Goal: Navigation & Orientation: Find specific page/section

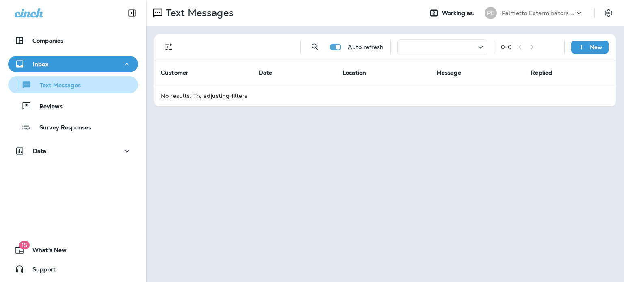
click at [55, 86] on p "Text Messages" at bounding box center [56, 86] width 49 height 8
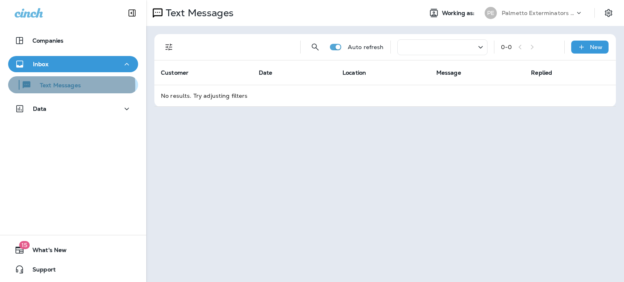
click at [55, 86] on p "Text Messages" at bounding box center [56, 86] width 49 height 8
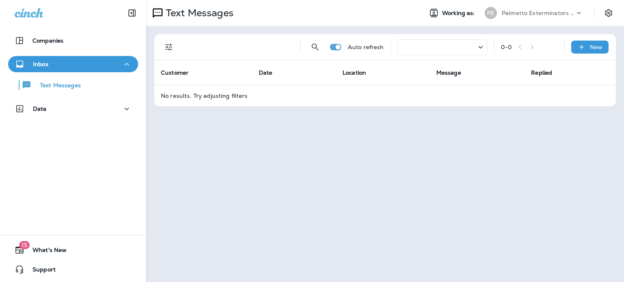
click at [113, 65] on div "Inbox" at bounding box center [73, 64] width 117 height 10
click at [122, 64] on icon "button" at bounding box center [127, 64] width 10 height 10
click at [122, 111] on icon "button" at bounding box center [127, 109] width 10 height 10
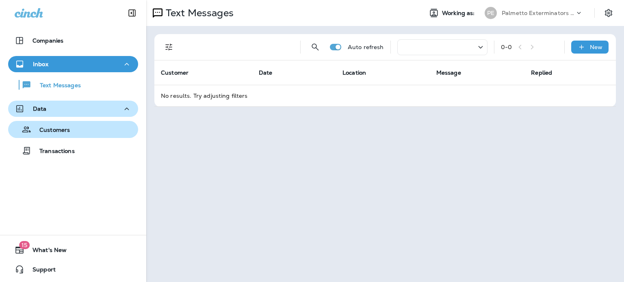
click at [56, 131] on p "Customers" at bounding box center [50, 131] width 39 height 8
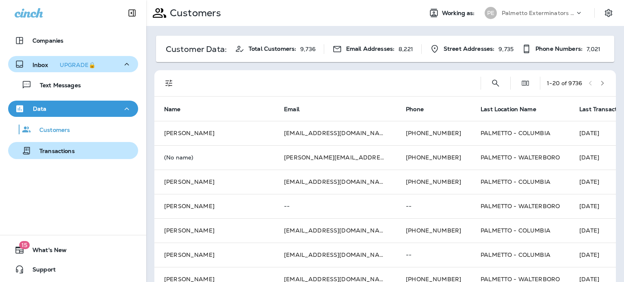
click at [57, 154] on p "Transactions" at bounding box center [52, 152] width 43 height 8
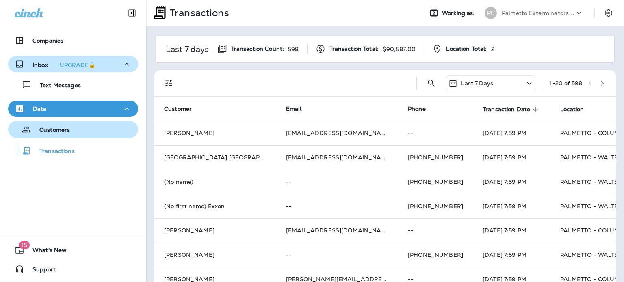
click at [53, 130] on p "Customers" at bounding box center [50, 131] width 39 height 8
